Goal: Information Seeking & Learning: Check status

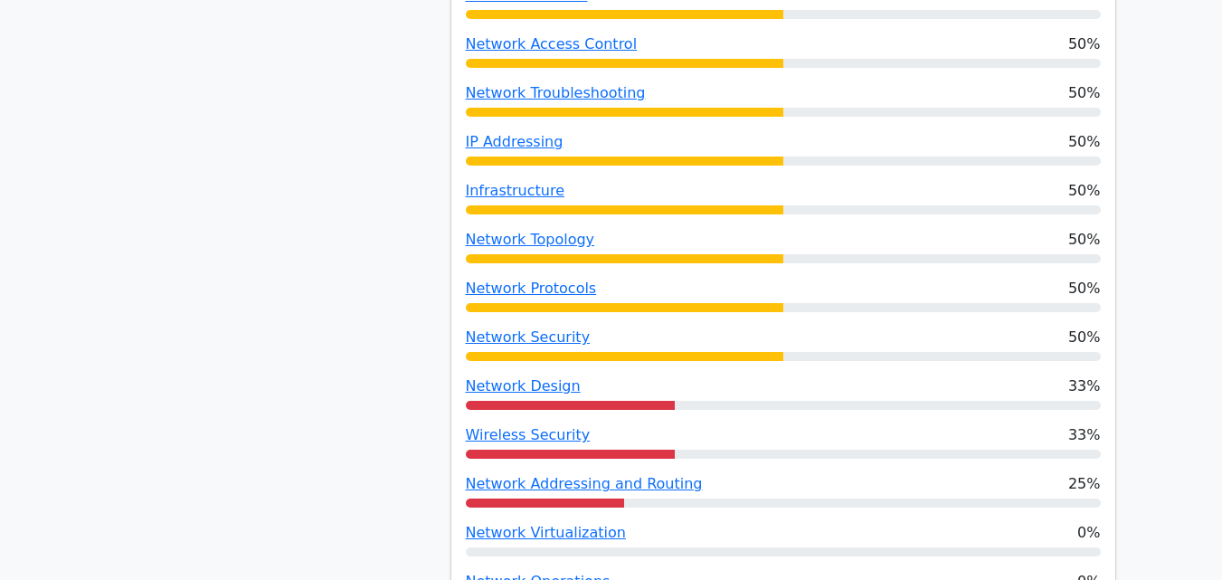
scroll to position [1090, 0]
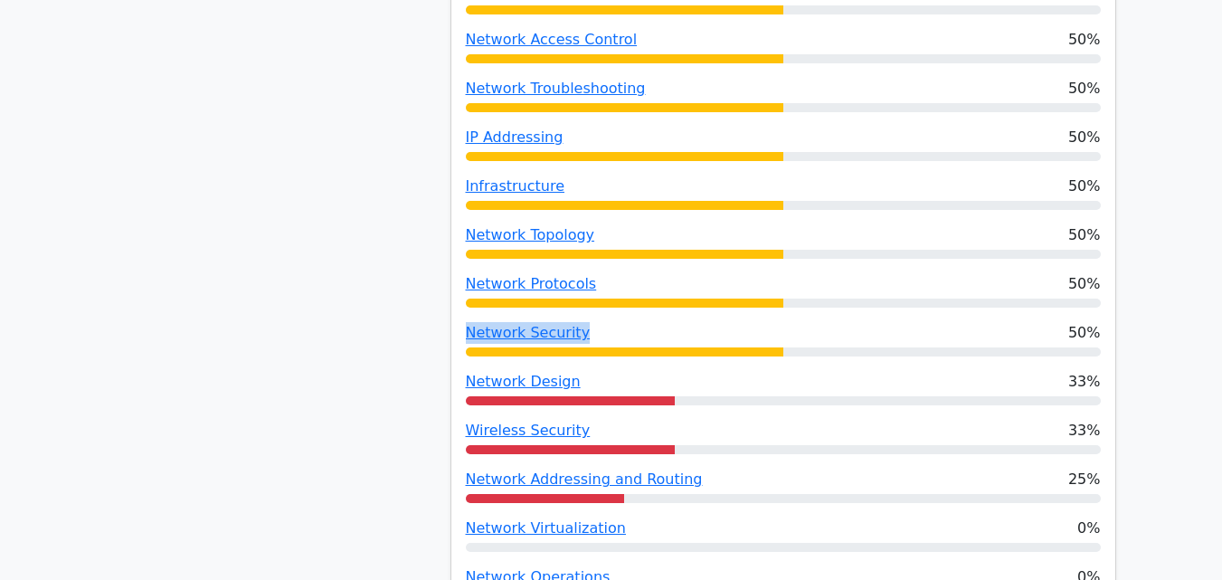
drag, startPoint x: 590, startPoint y: 287, endPoint x: 462, endPoint y: 293, distance: 127.7
click at [462, 293] on div "Performance by Topic Network Management 100% Network Services 100% Network Arch…" at bounding box center [783, 223] width 664 height 1303
copy link "Network Security"
drag, startPoint x: 466, startPoint y: 374, endPoint x: 599, endPoint y: 377, distance: 133.1
click at [599, 377] on div "Performance by Topic Network Management 100% Network Services 100% Network Arch…" at bounding box center [783, 223] width 664 height 1303
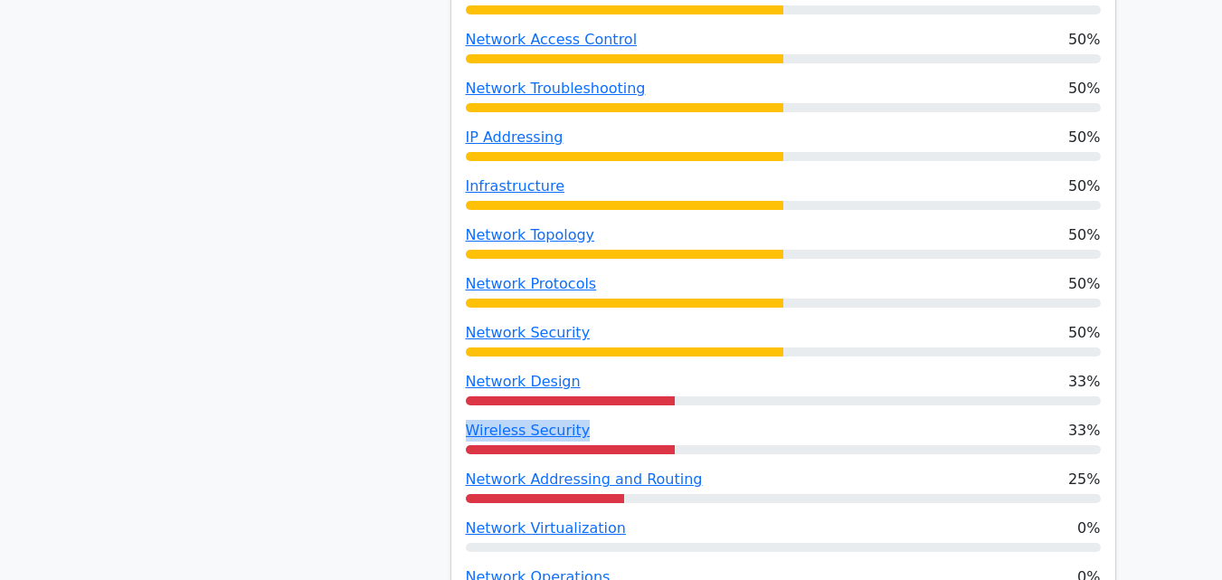
copy link "Wireless Security"
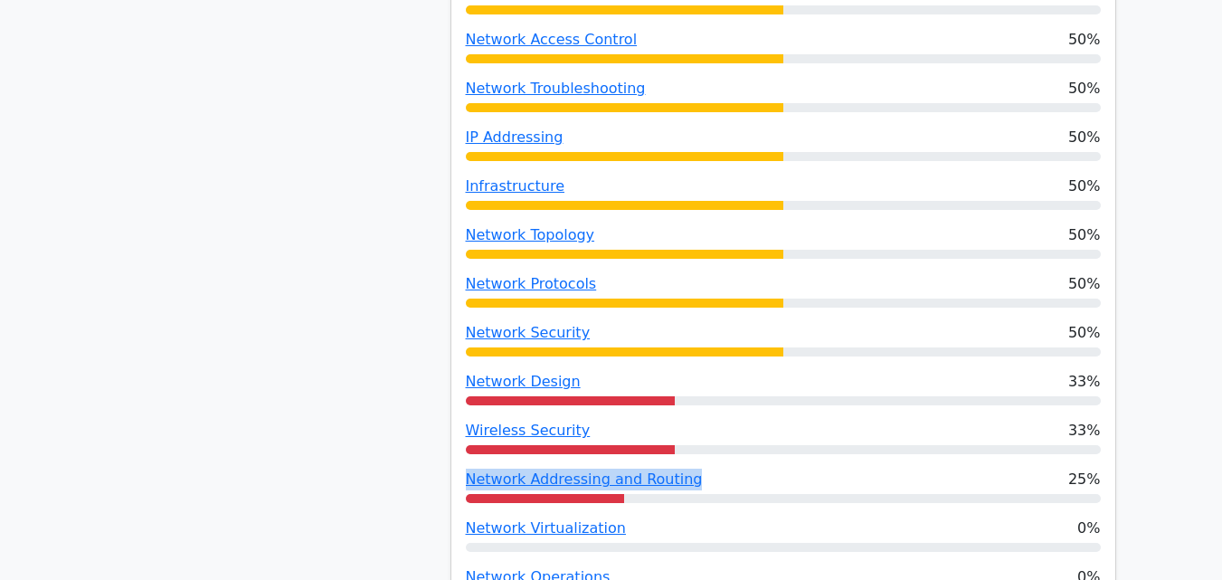
drag, startPoint x: 719, startPoint y: 431, endPoint x: 464, endPoint y: 441, distance: 255.4
click at [464, 441] on div "Performance by Topic Network Management 100% Network Services 100% Network Arch…" at bounding box center [783, 223] width 664 height 1303
copy link "Network Addressing and Routing"
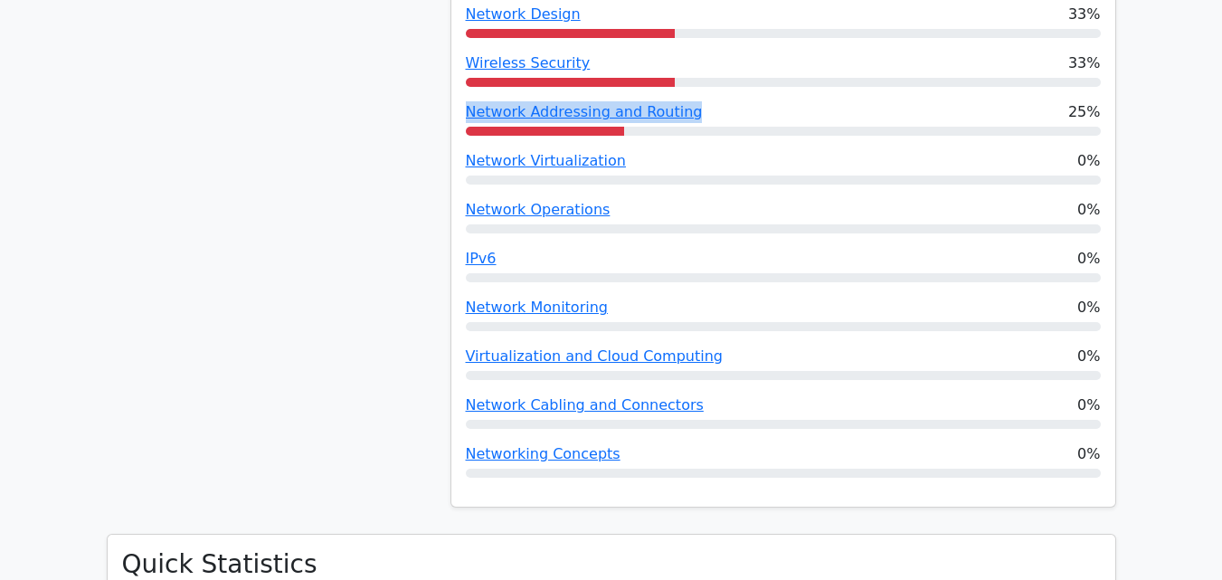
scroll to position [1445, 0]
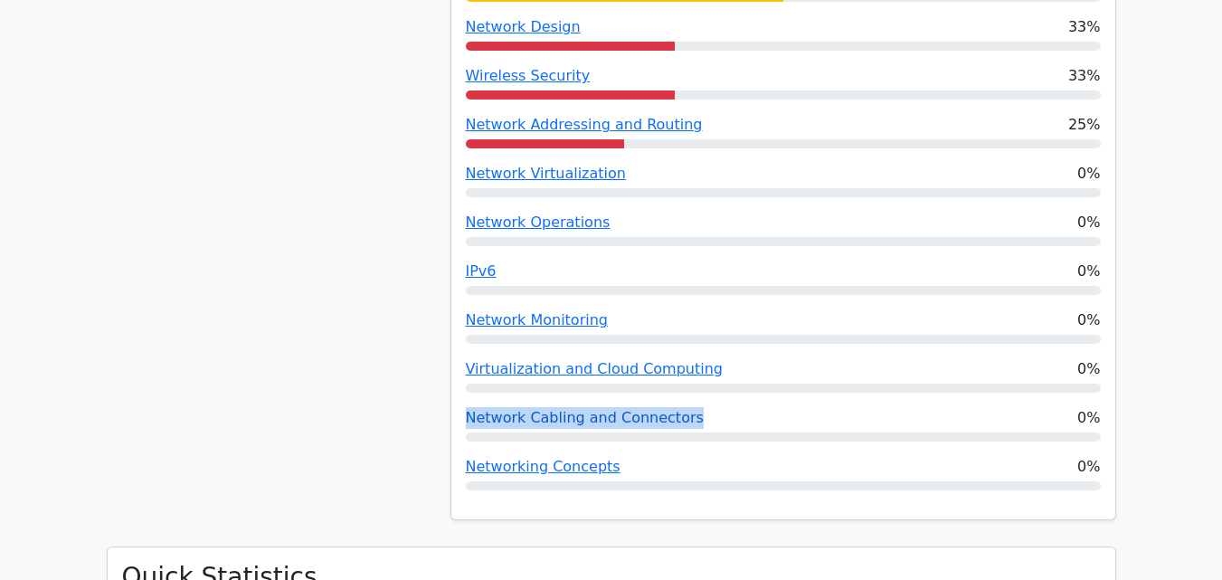
drag, startPoint x: 705, startPoint y: 373, endPoint x: 465, endPoint y: 381, distance: 239.9
click at [466, 407] on div "Network Cabling and Connectors 0%" at bounding box center [783, 418] width 635 height 22
copy link "Network Cabling and Connectors"
